Goal: Information Seeking & Learning: Find specific fact

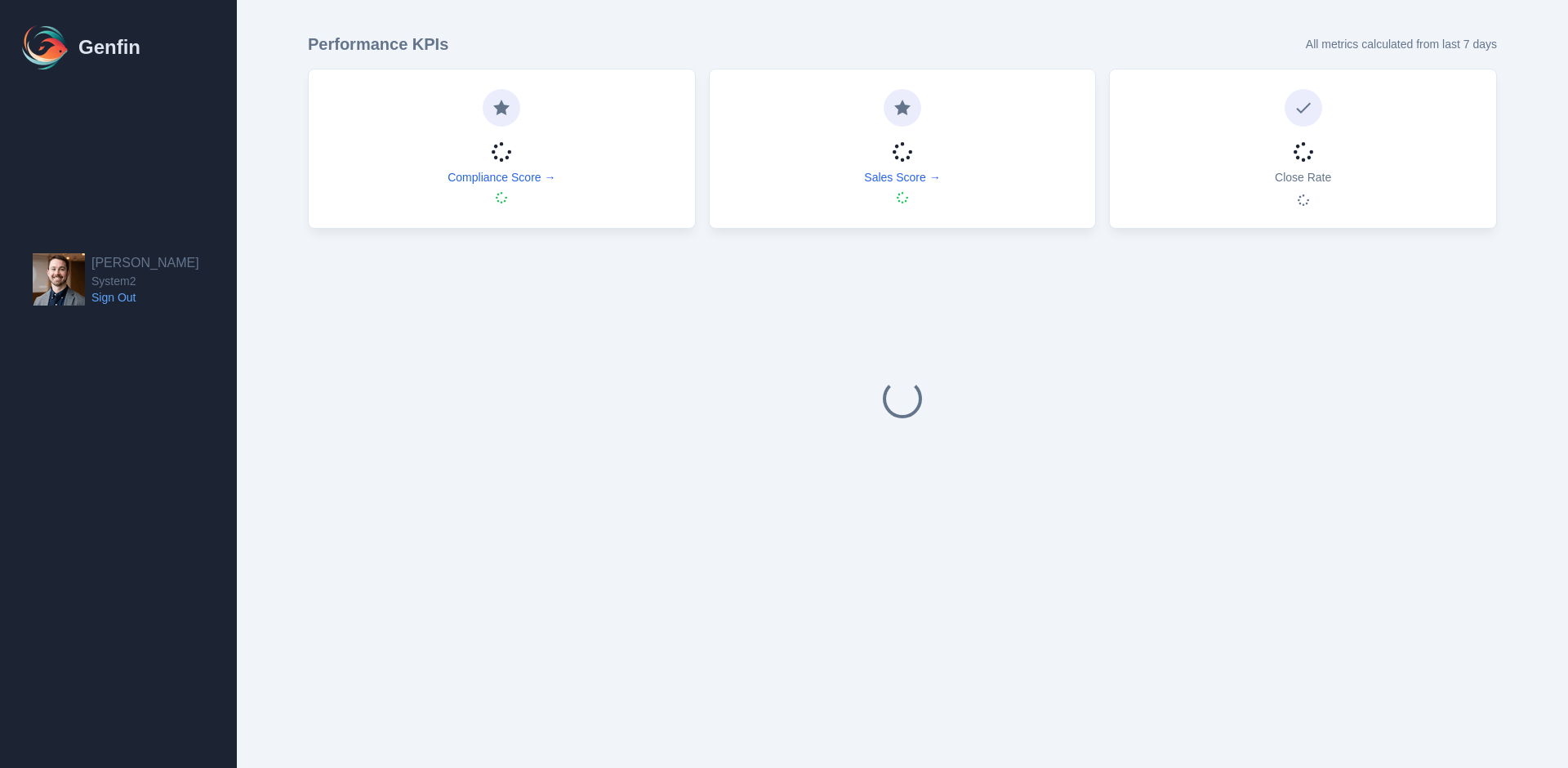
select select "14"
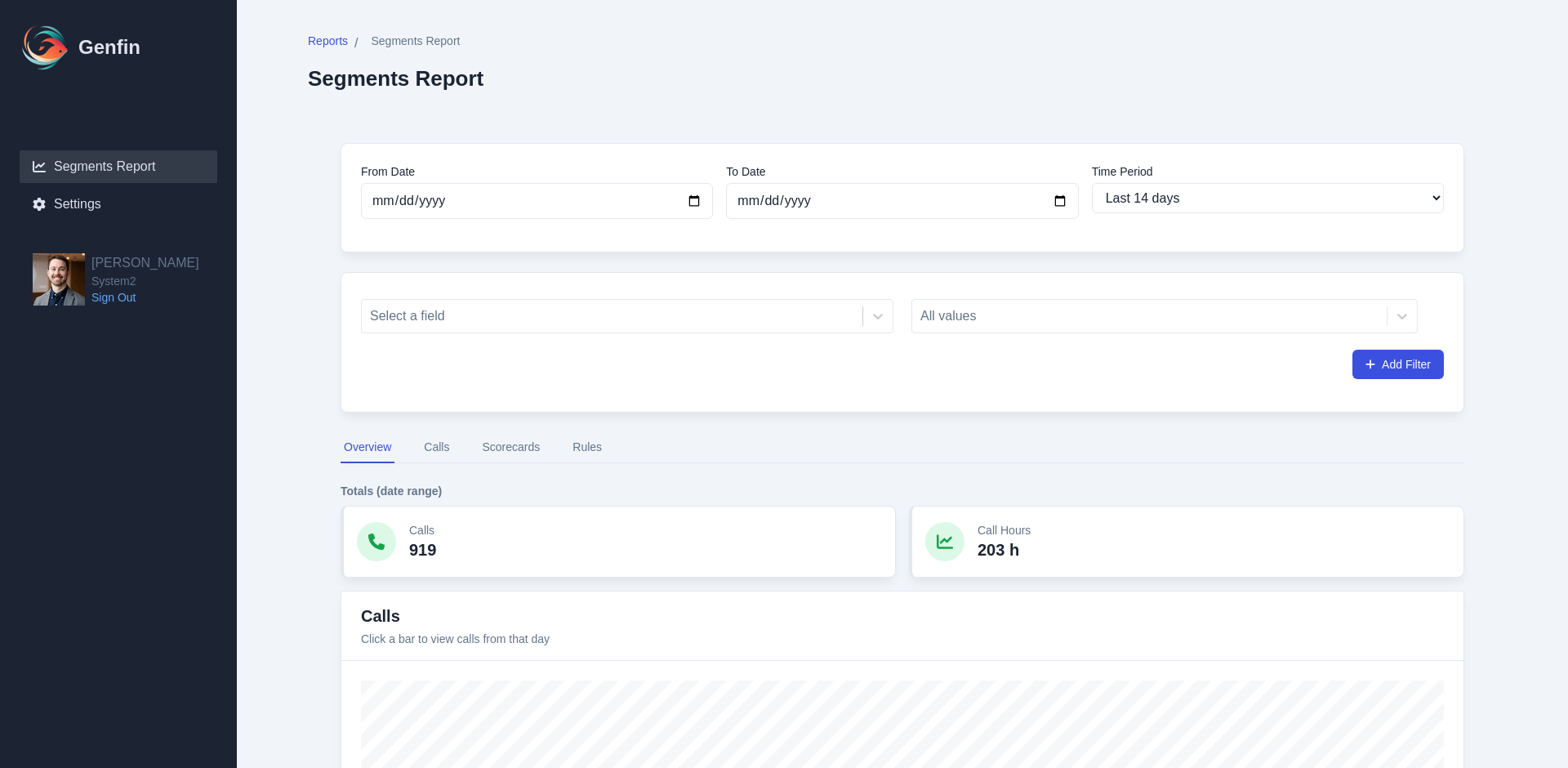
click at [573, 443] on button "Rules" at bounding box center [588, 448] width 36 height 31
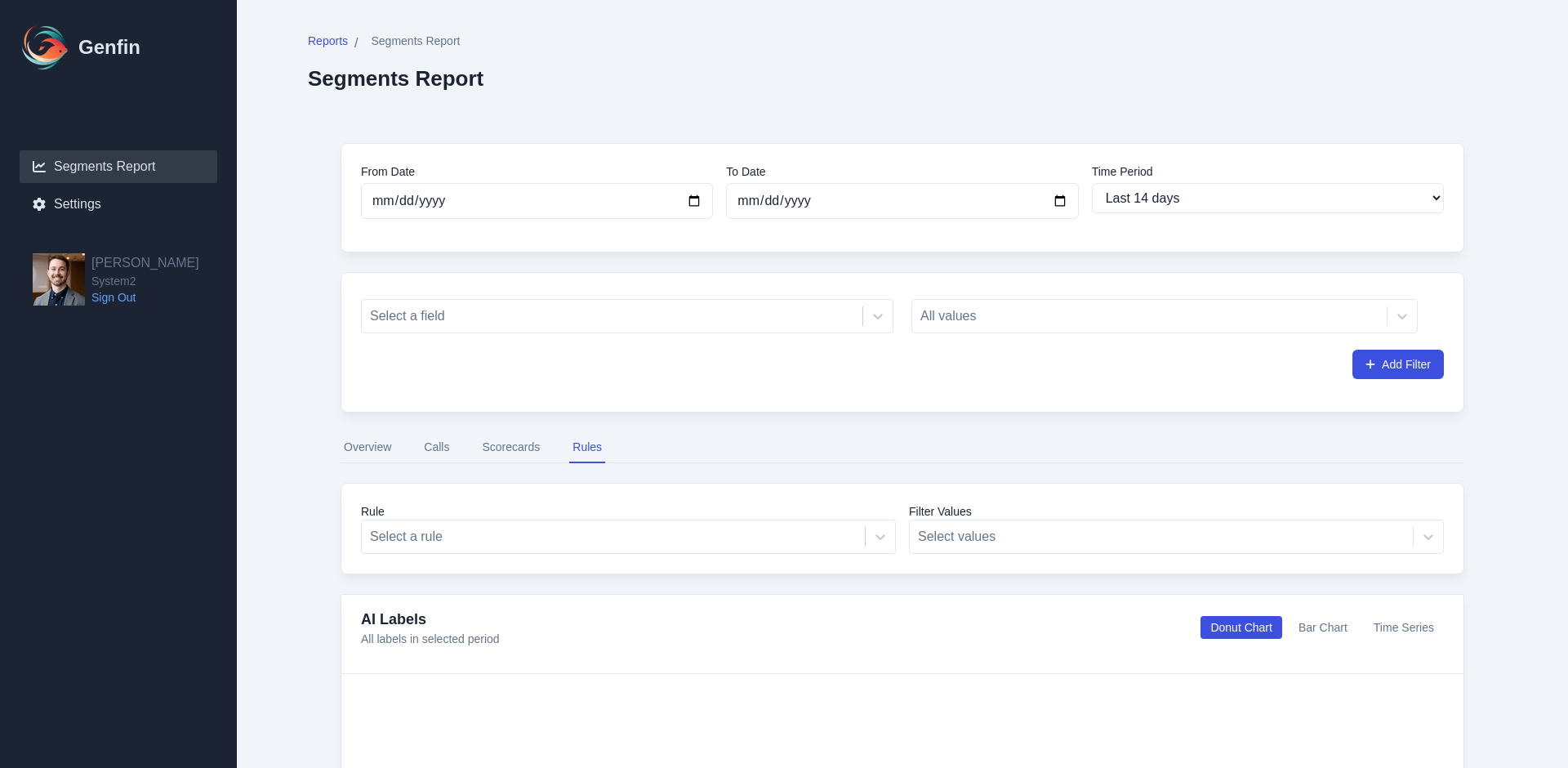
scroll to position [107, 0]
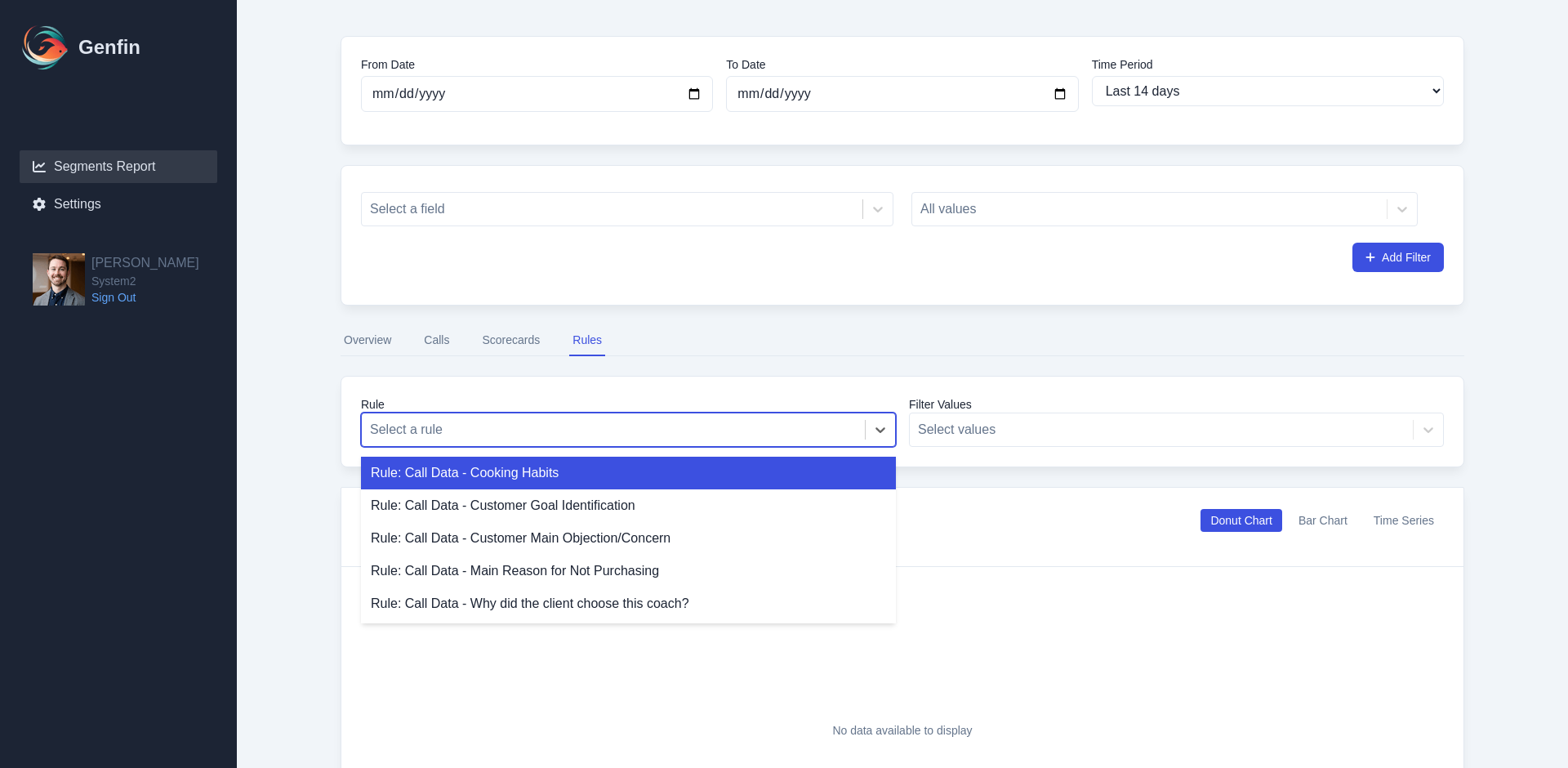
click at [716, 422] on div at bounding box center [613, 430] width 487 height 23
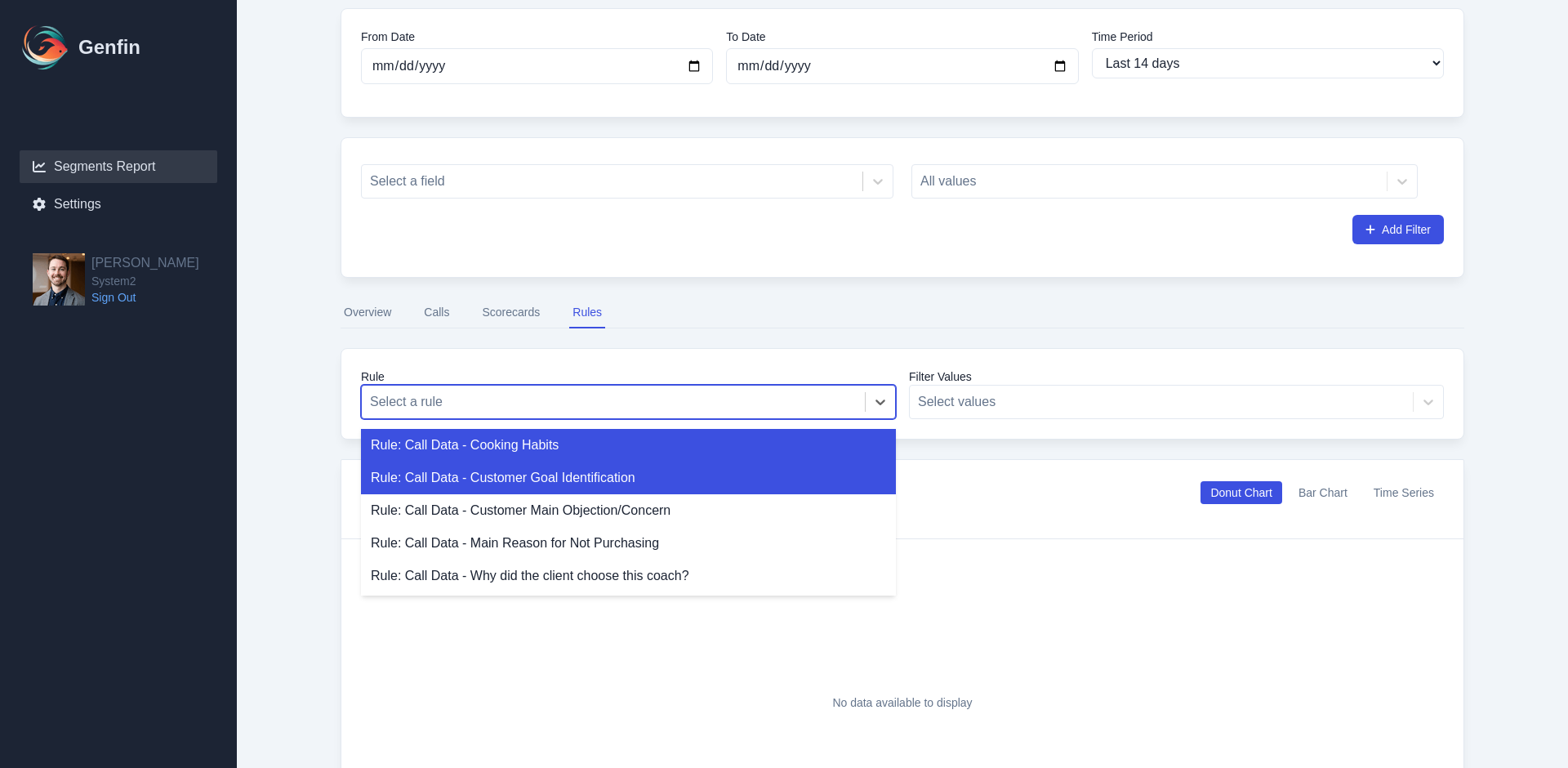
scroll to position [147, 0]
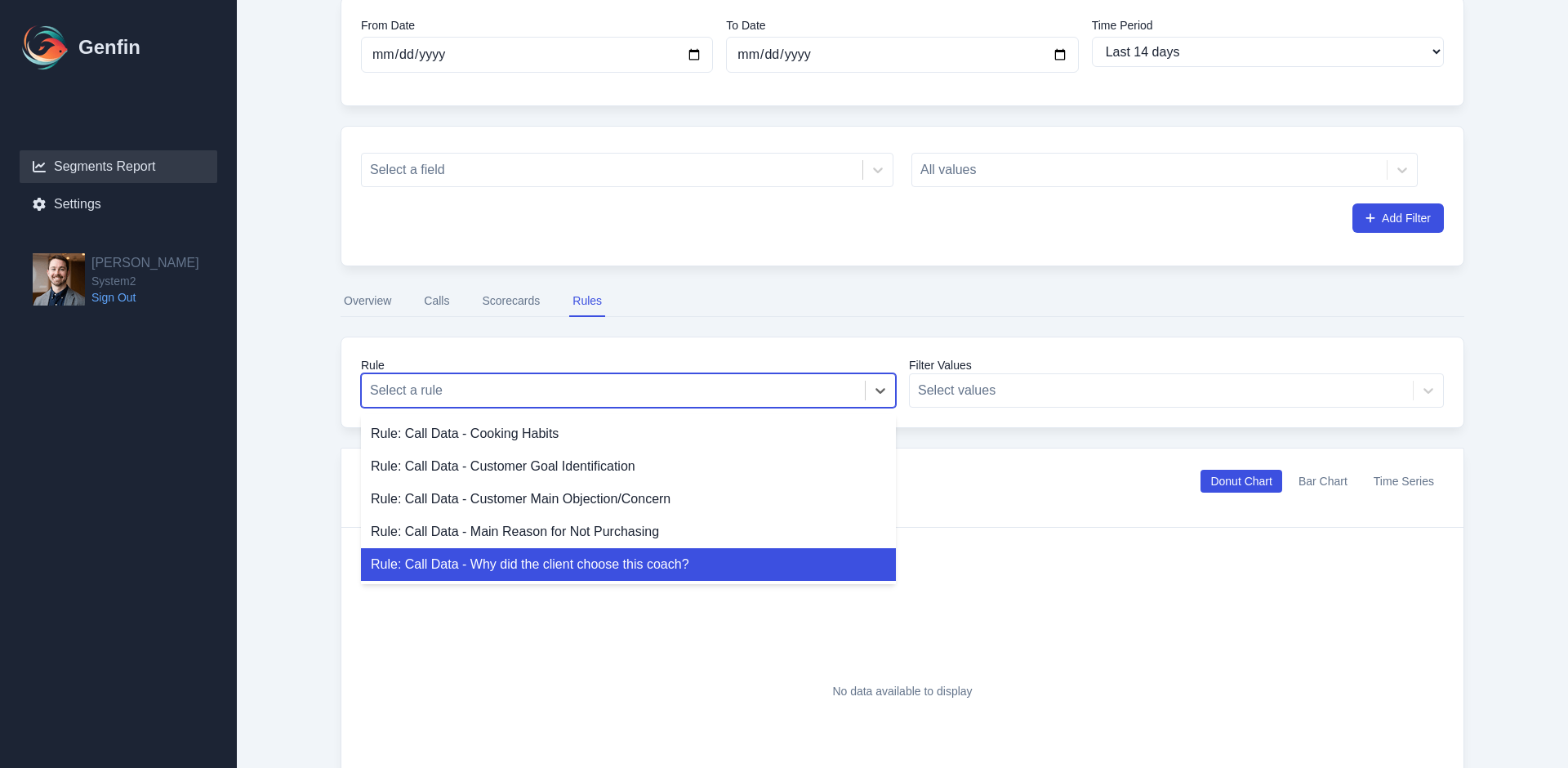
click at [656, 563] on div "Rule: Call Data - Why did the client choose this coach?" at bounding box center [629, 565] width 535 height 33
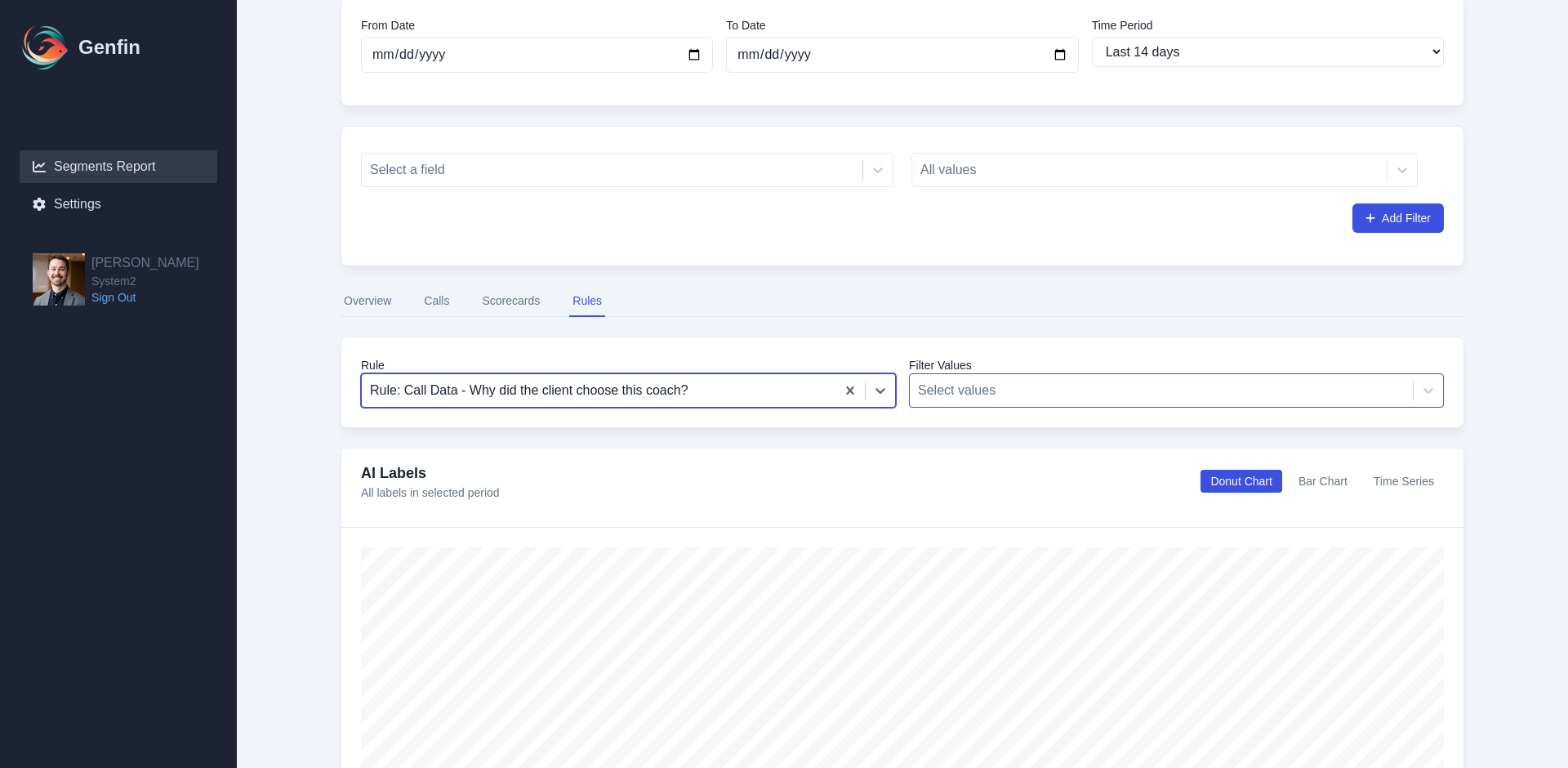
click at [957, 380] on div at bounding box center [1161, 391] width 487 height 23
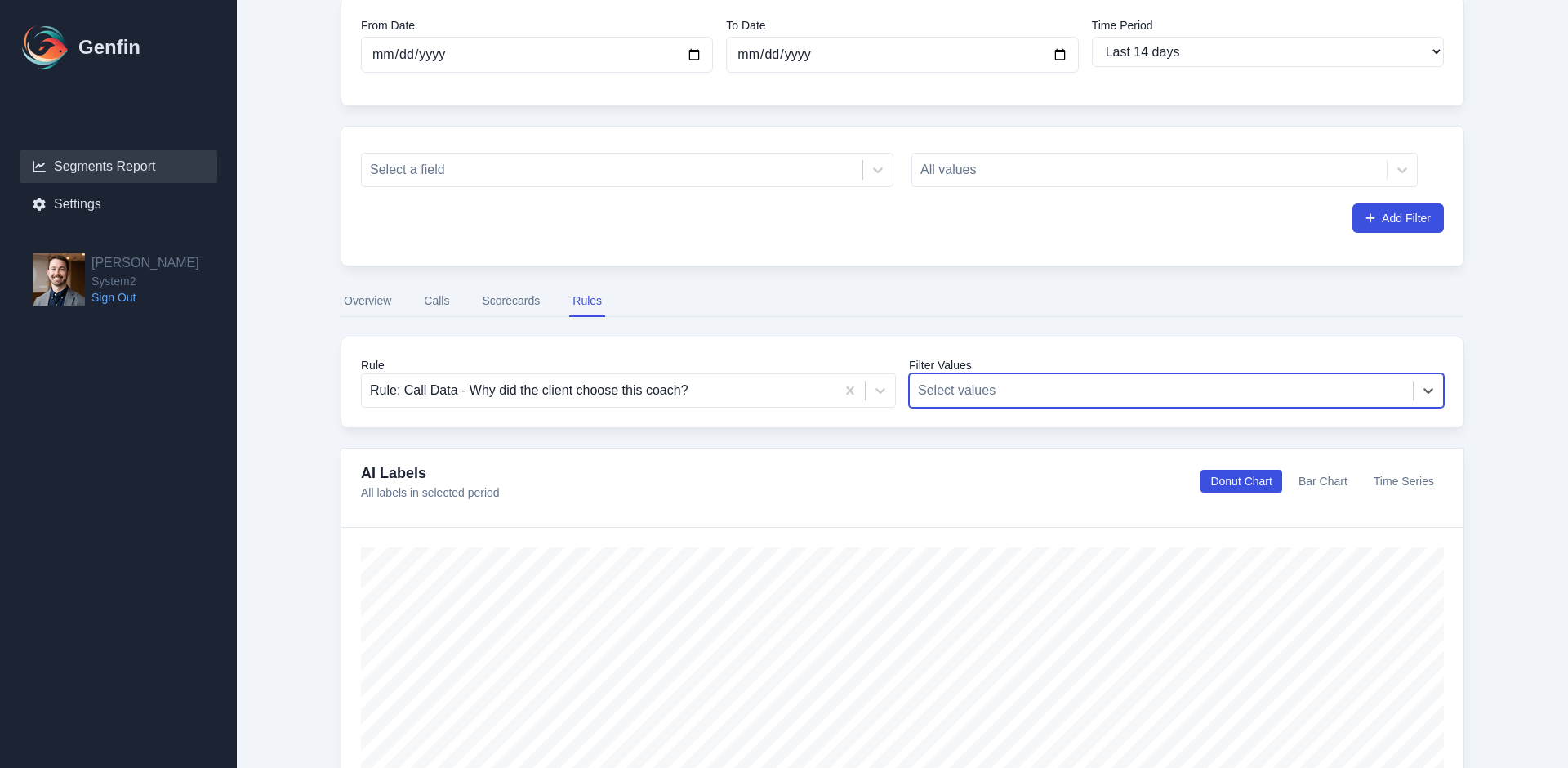
click at [953, 381] on div at bounding box center [1161, 391] width 487 height 23
click at [946, 171] on div "All values" at bounding box center [1165, 170] width 507 height 34
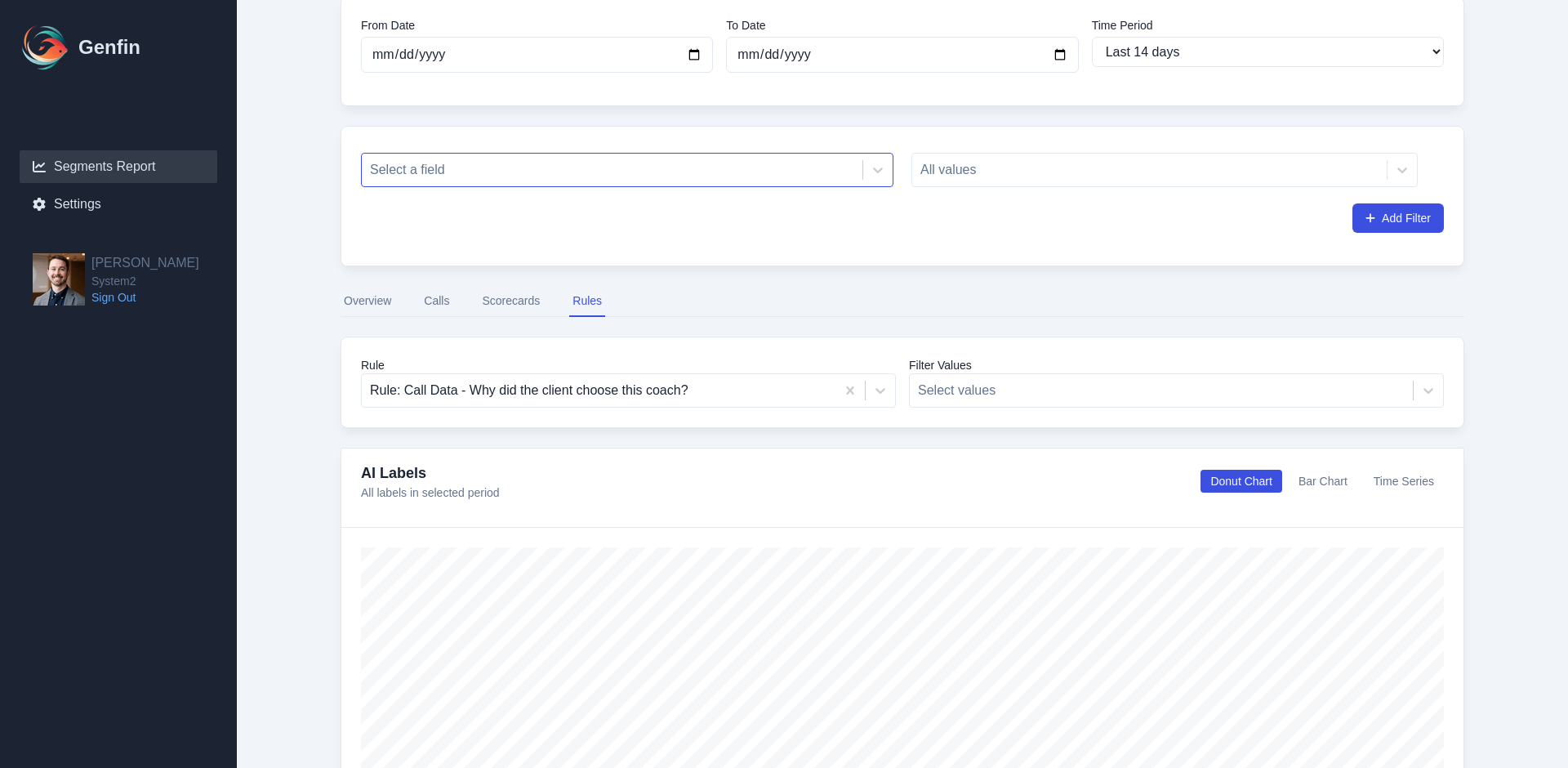
click at [592, 164] on div at bounding box center [612, 170] width 484 height 23
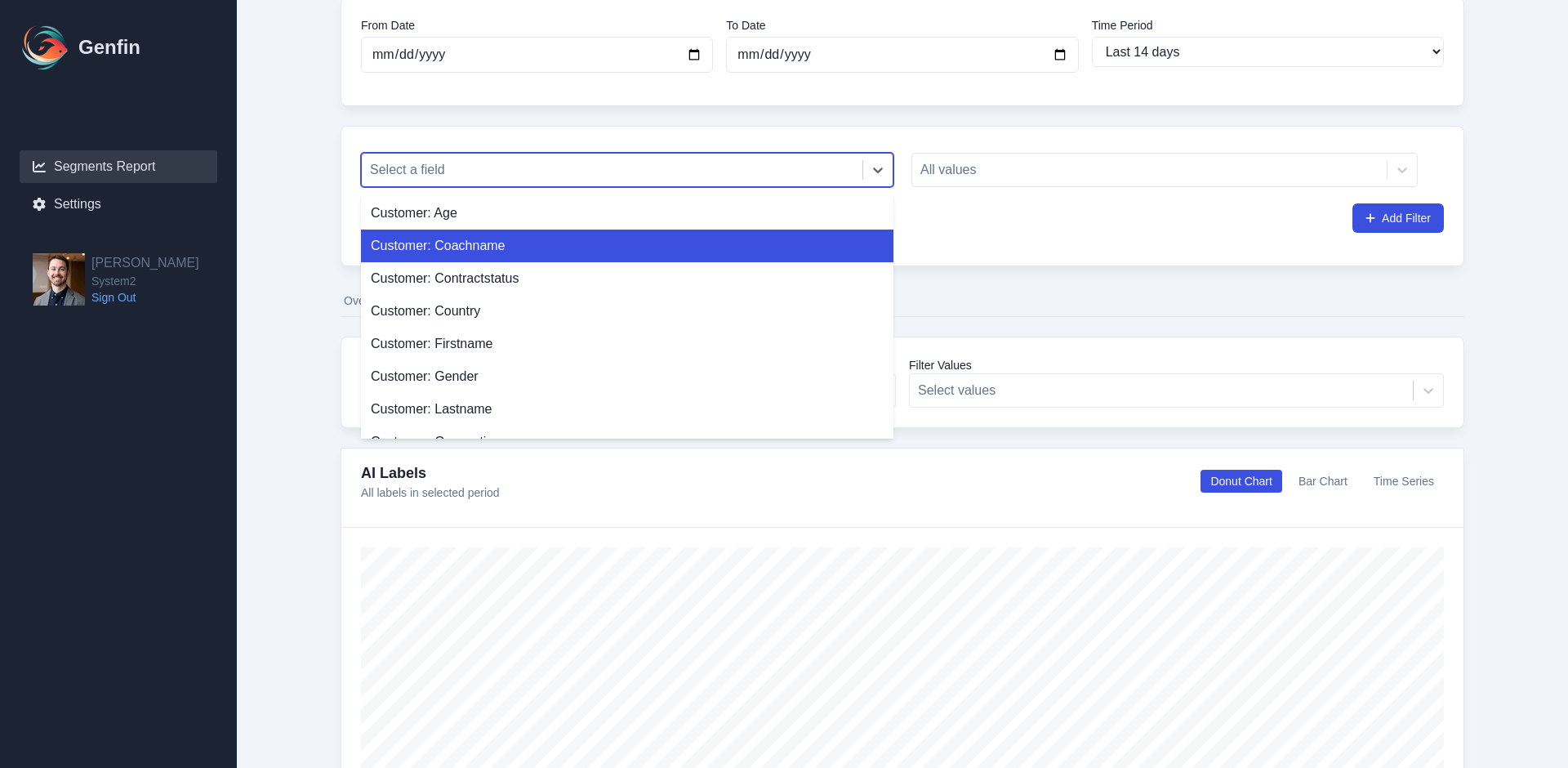
click at [549, 259] on div "Customer: Coachname" at bounding box center [627, 246] width 533 height 33
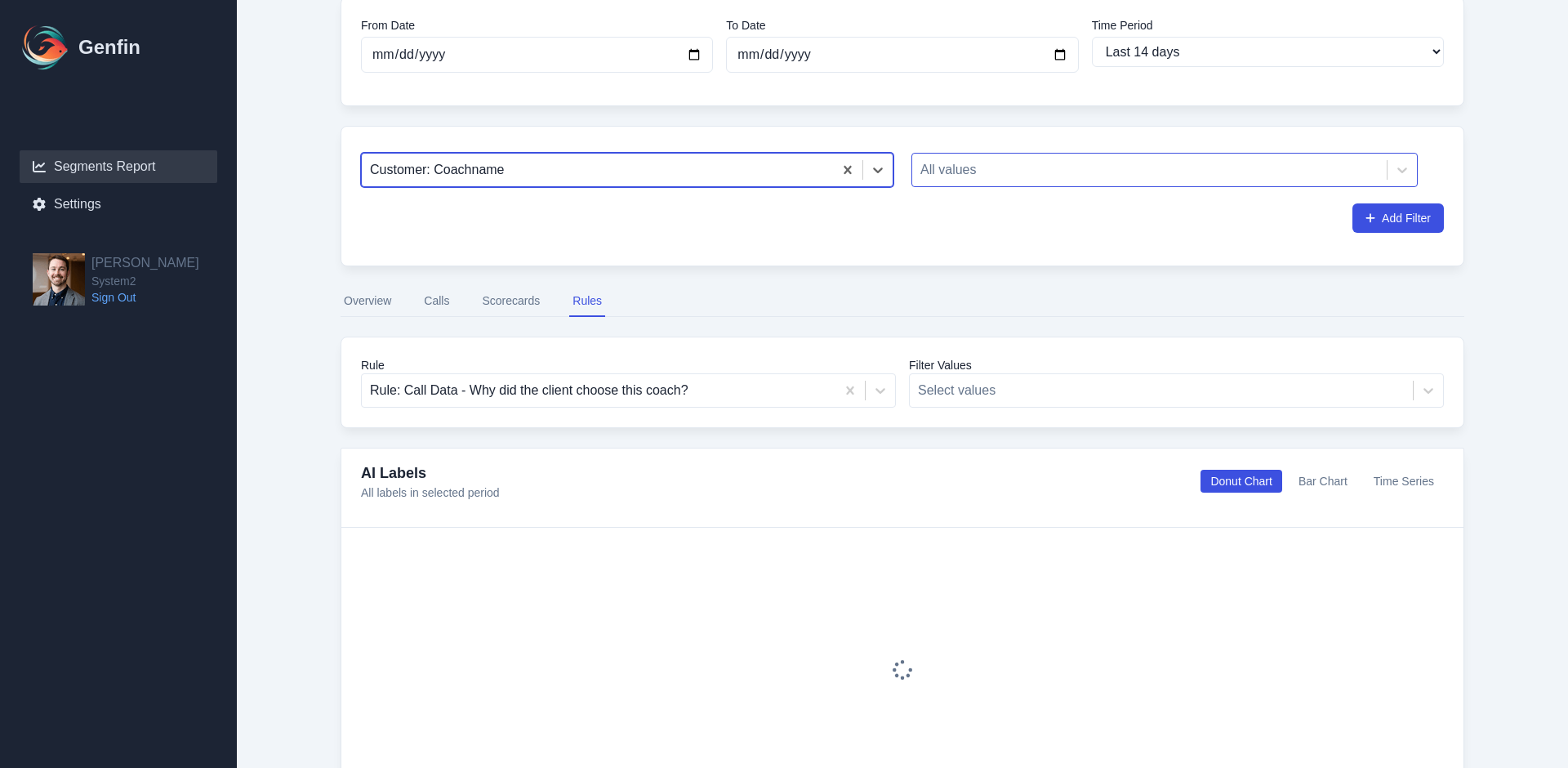
click at [956, 177] on div at bounding box center [1150, 170] width 458 height 23
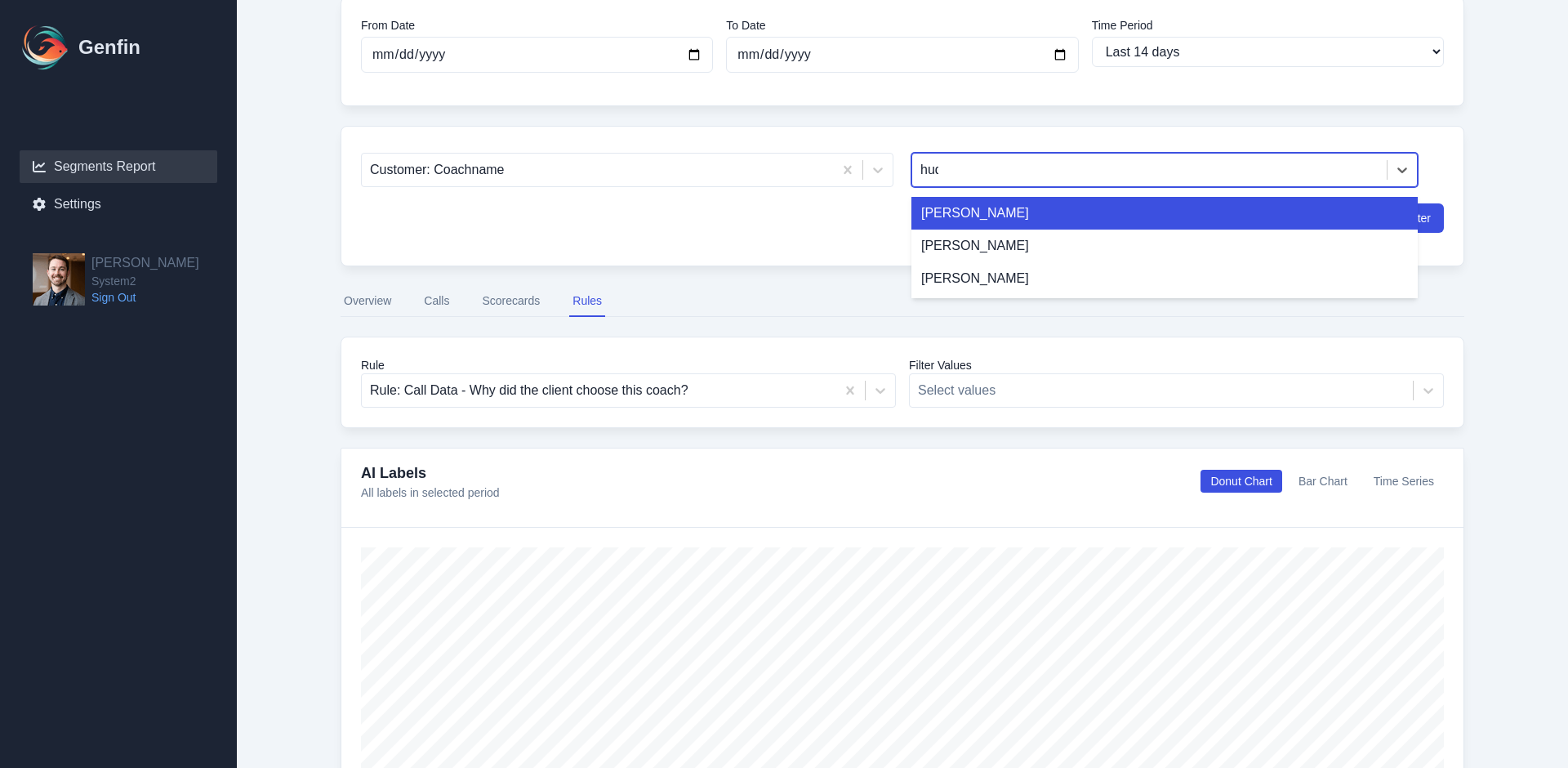
type input "huda"
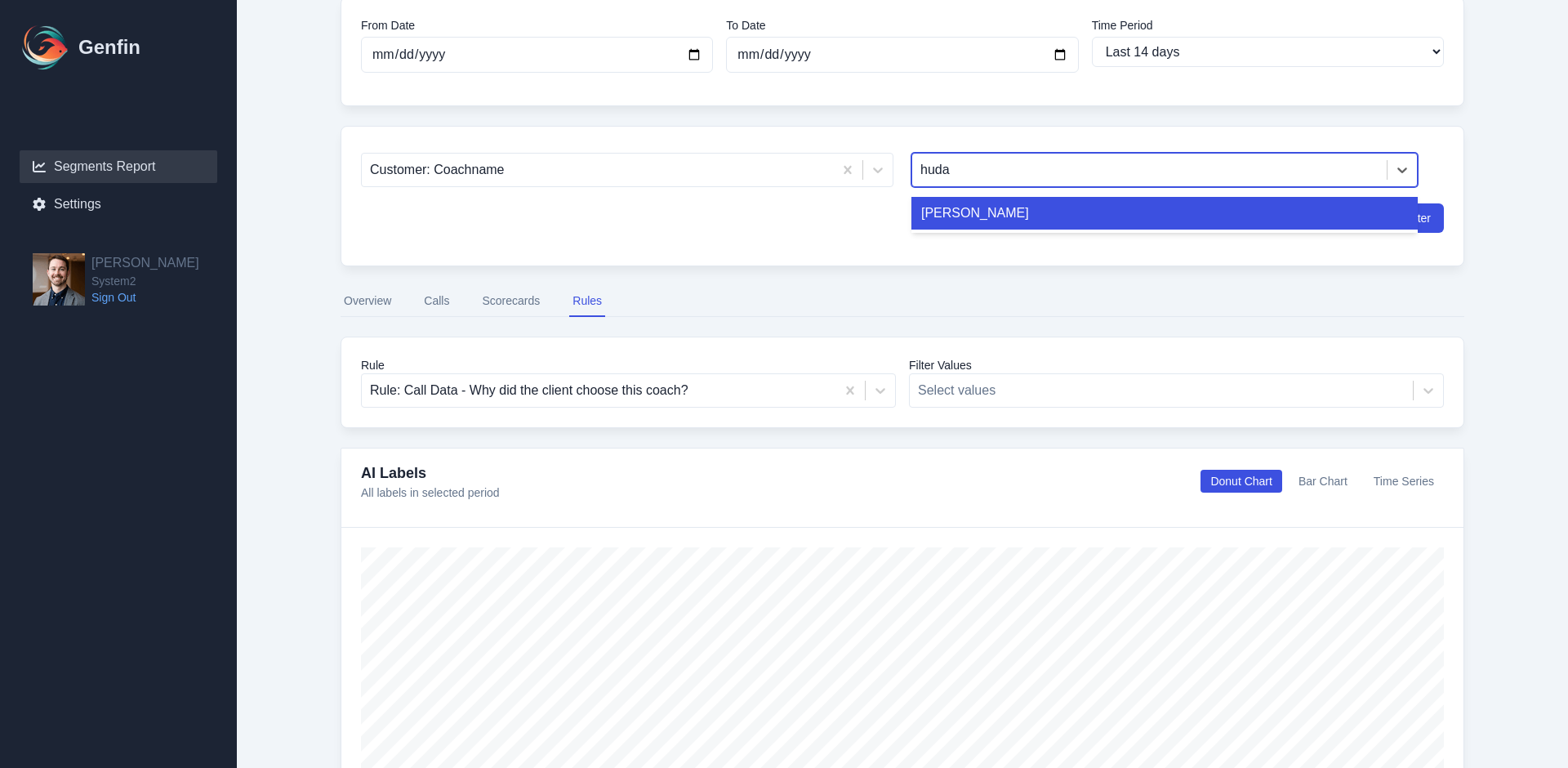
click at [962, 210] on div "[PERSON_NAME]" at bounding box center [1165, 214] width 507 height 33
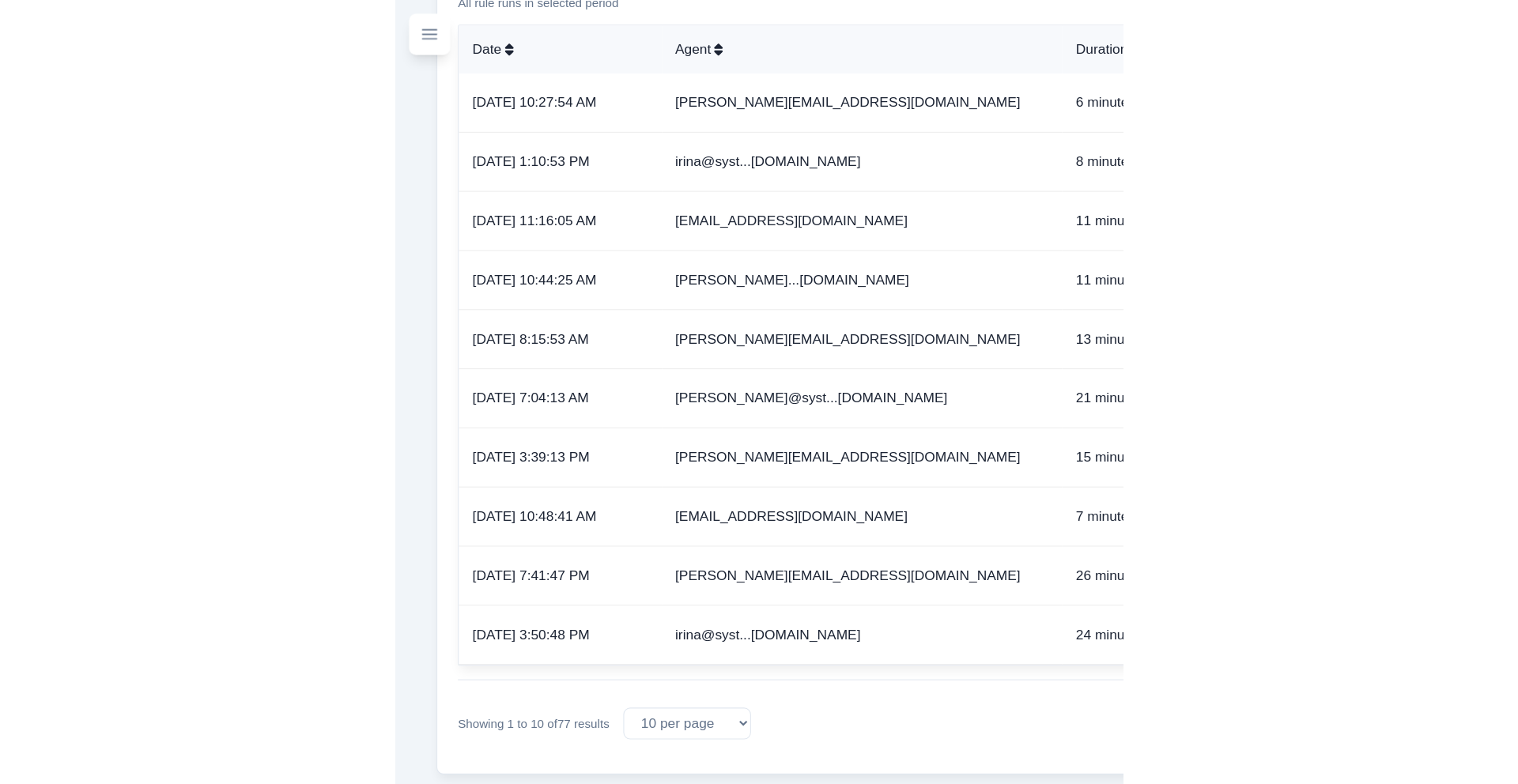
scroll to position [926, 0]
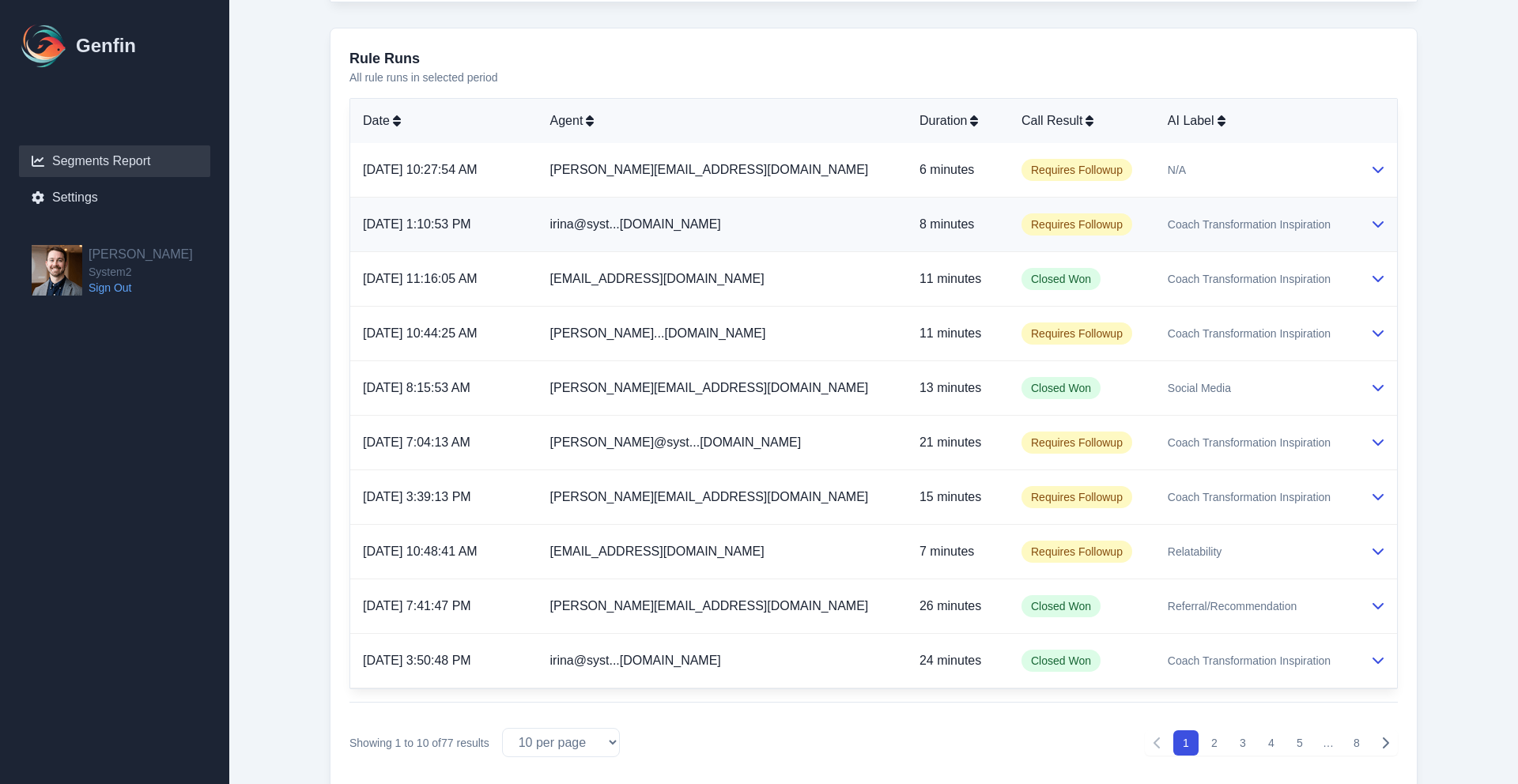
click at [1168, 238] on td "Coach Transformation Inspiration" at bounding box center [1256, 224] width 202 height 55
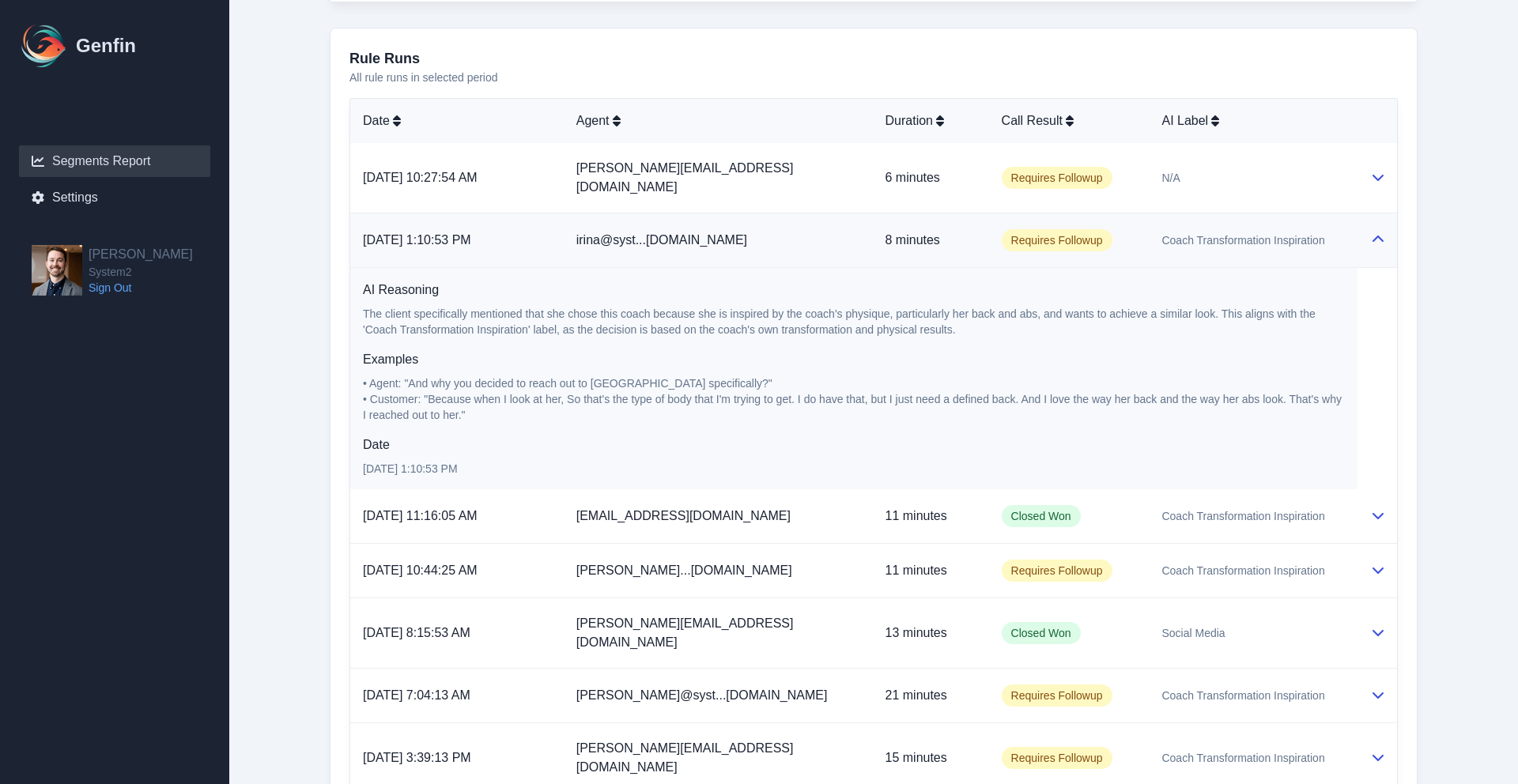
click at [1168, 238] on td "Coach Transformation Inspiration" at bounding box center [1253, 240] width 208 height 55
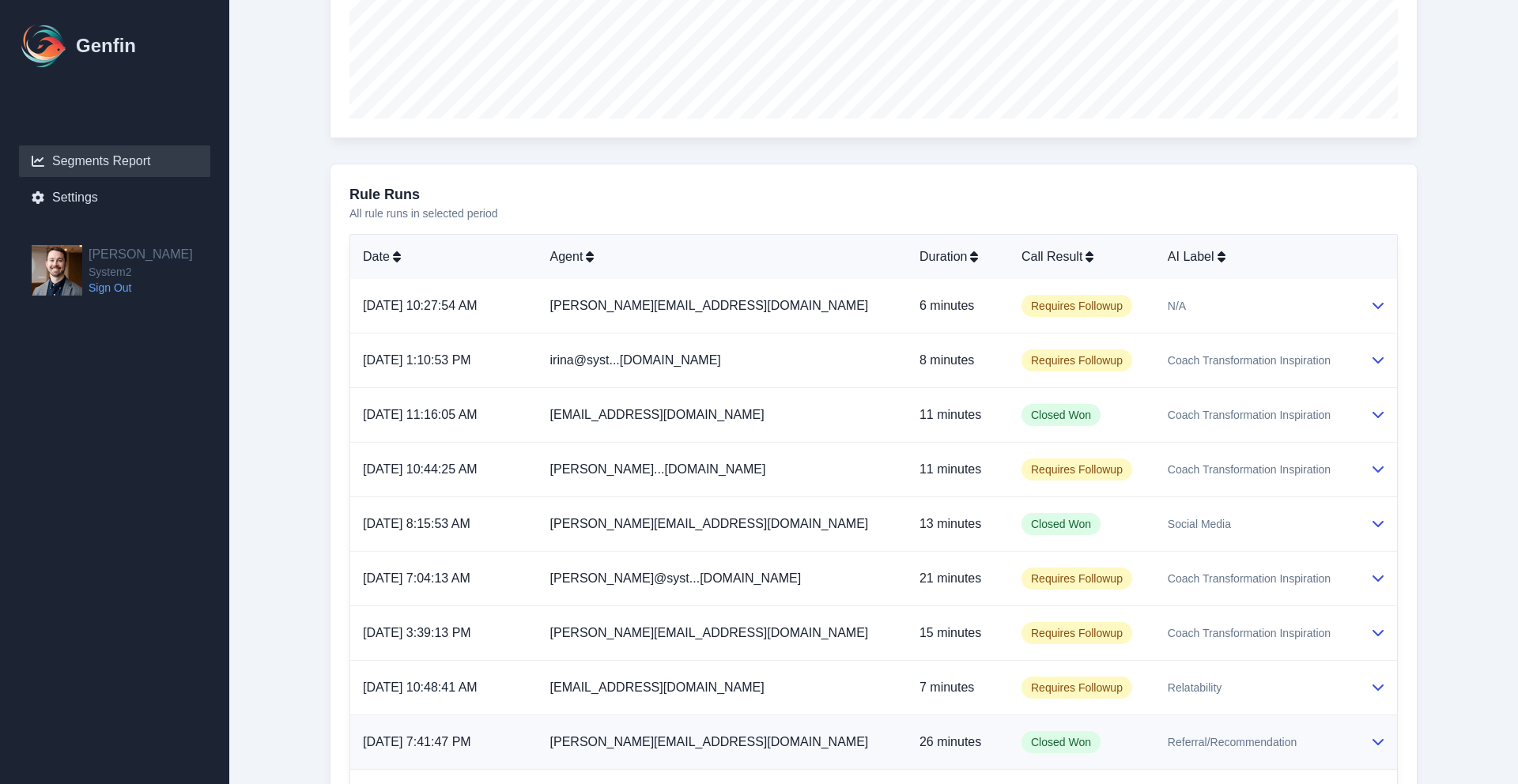
scroll to position [995, 0]
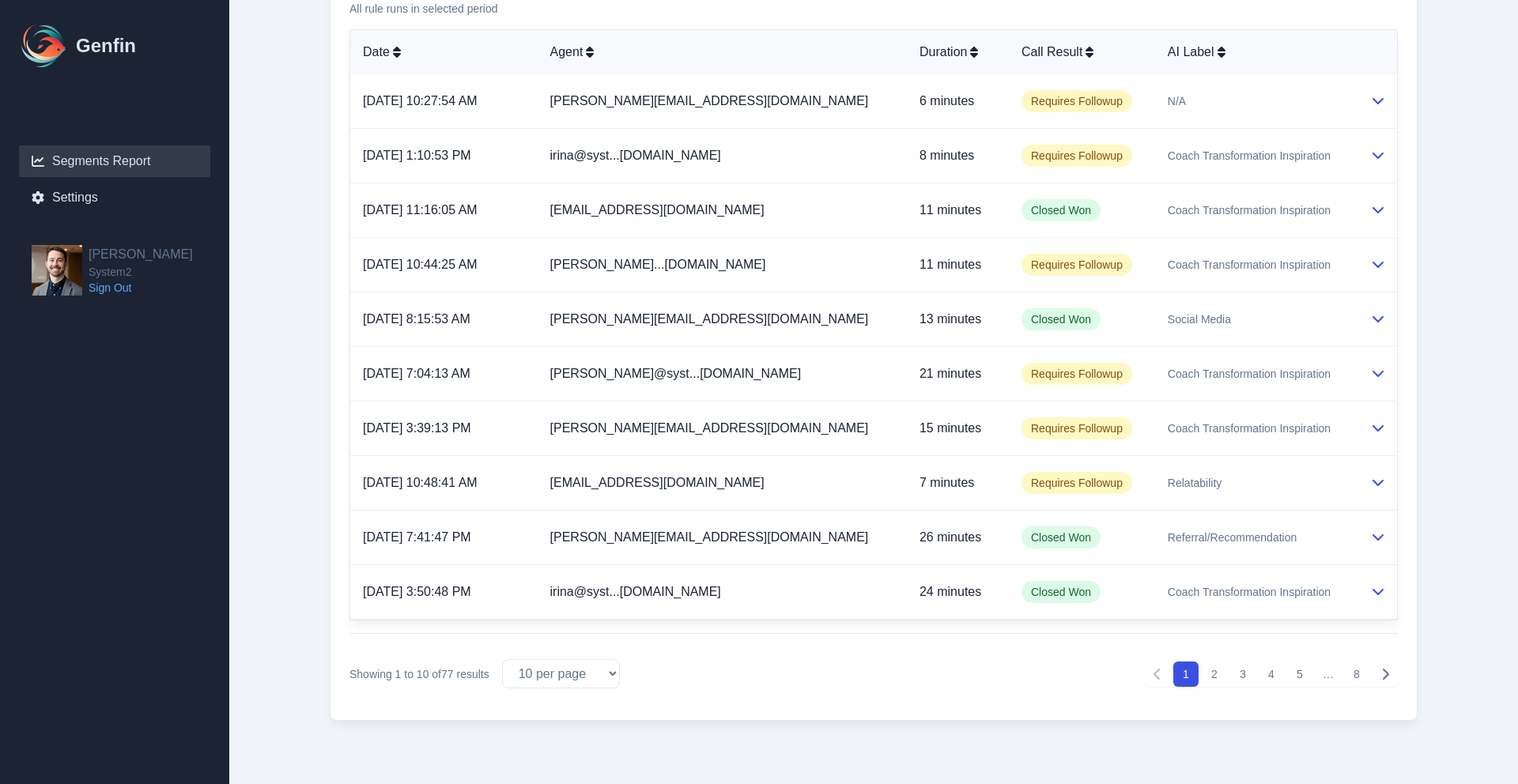
click at [1215, 668] on button "2" at bounding box center [1215, 674] width 25 height 25
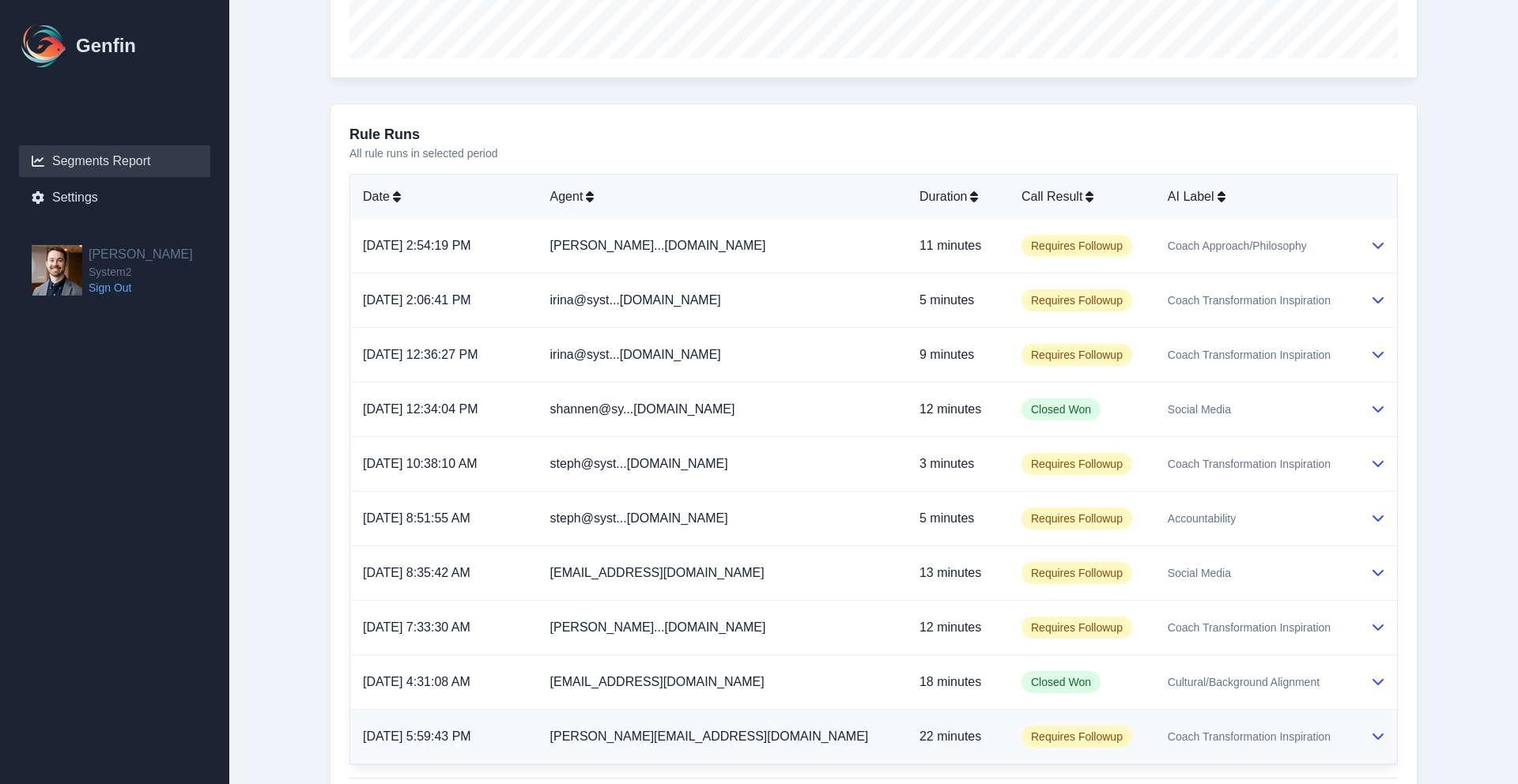
scroll to position [995, 0]
